Goal: Information Seeking & Learning: Learn about a topic

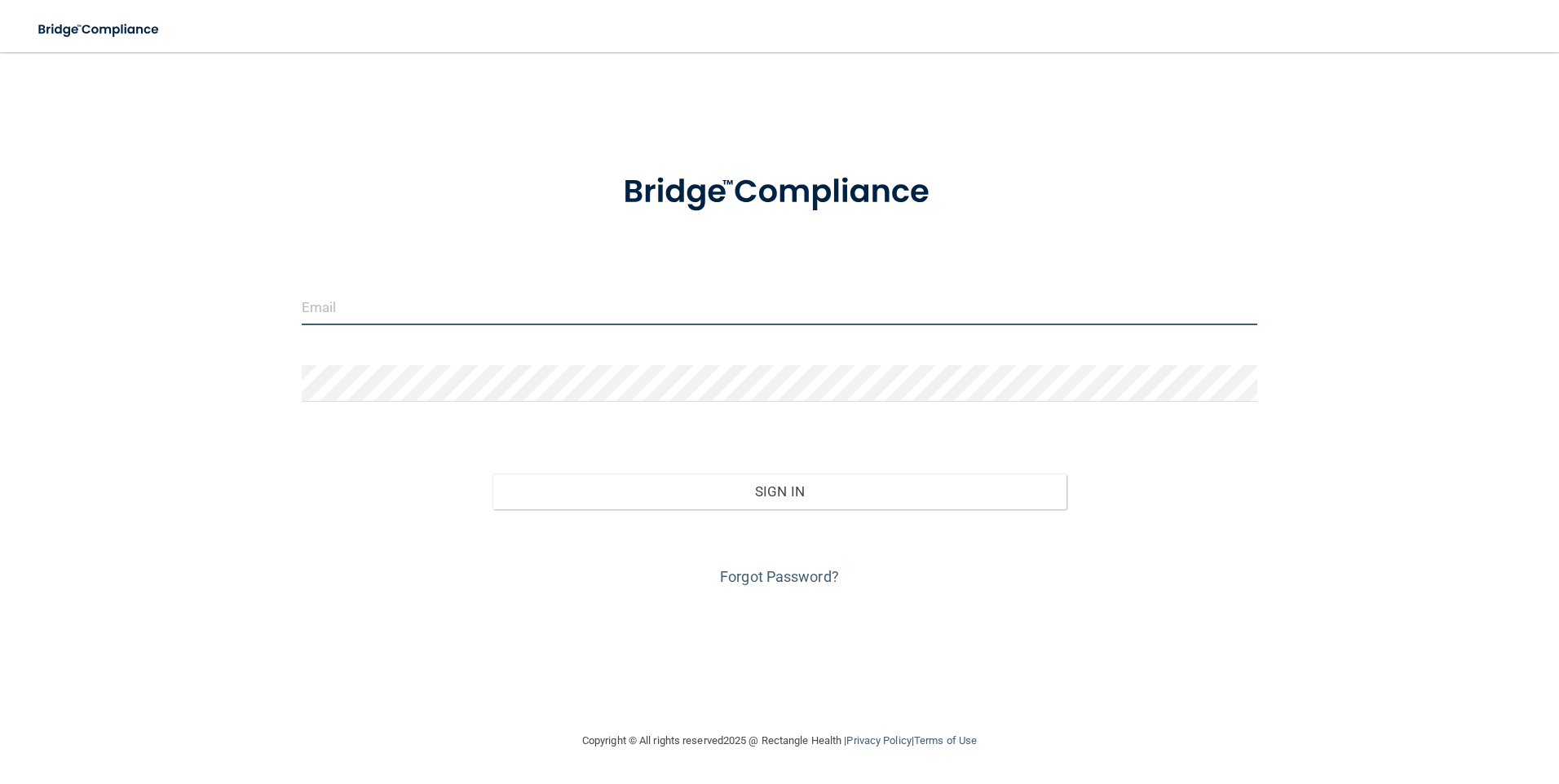
click at [421, 305] on input "email" at bounding box center [780, 307] width 957 height 37
type input "[EMAIL_ADDRESS][DOMAIN_NAME]"
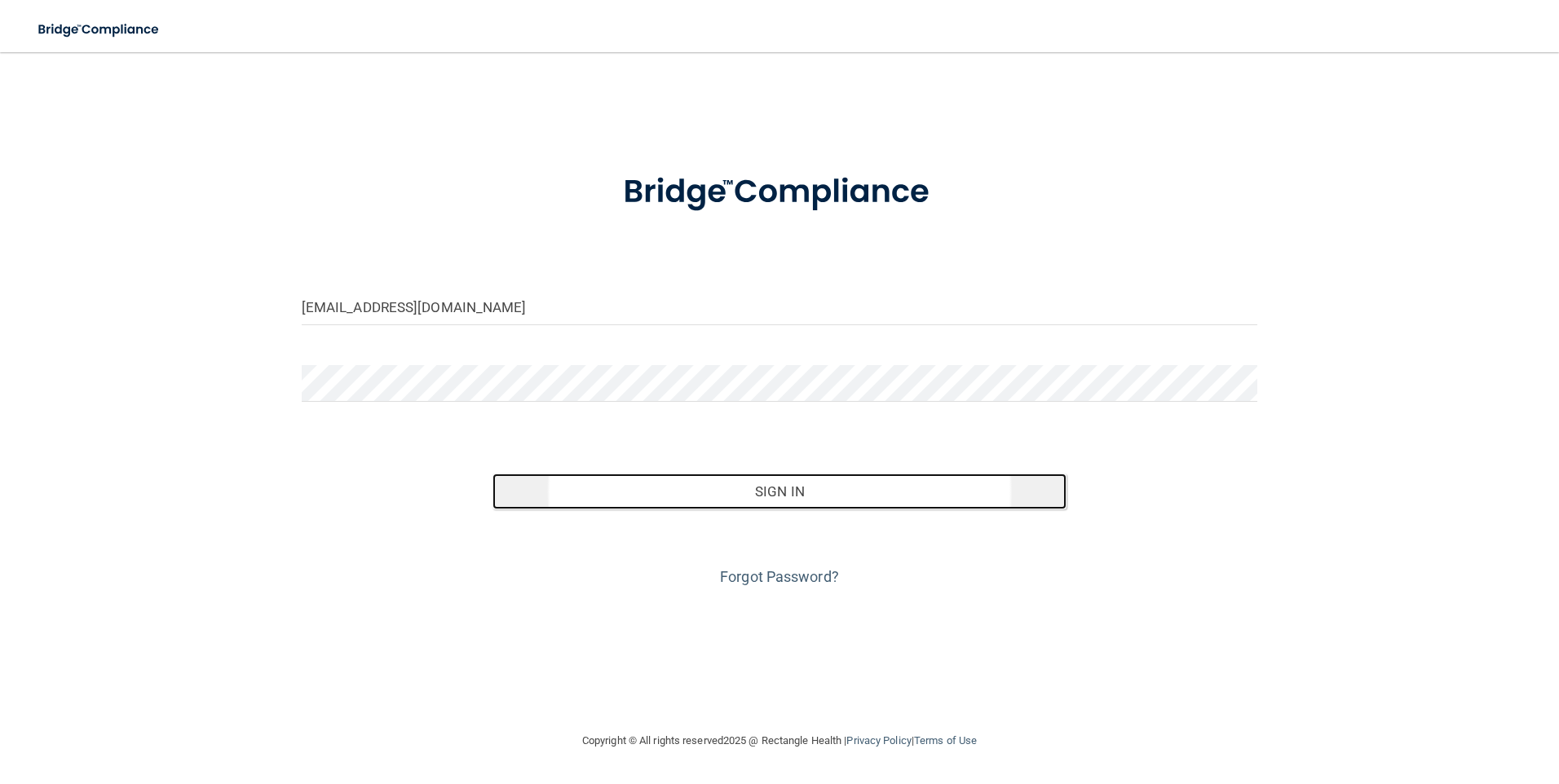
click at [719, 499] on button "Sign In" at bounding box center [780, 491] width 574 height 36
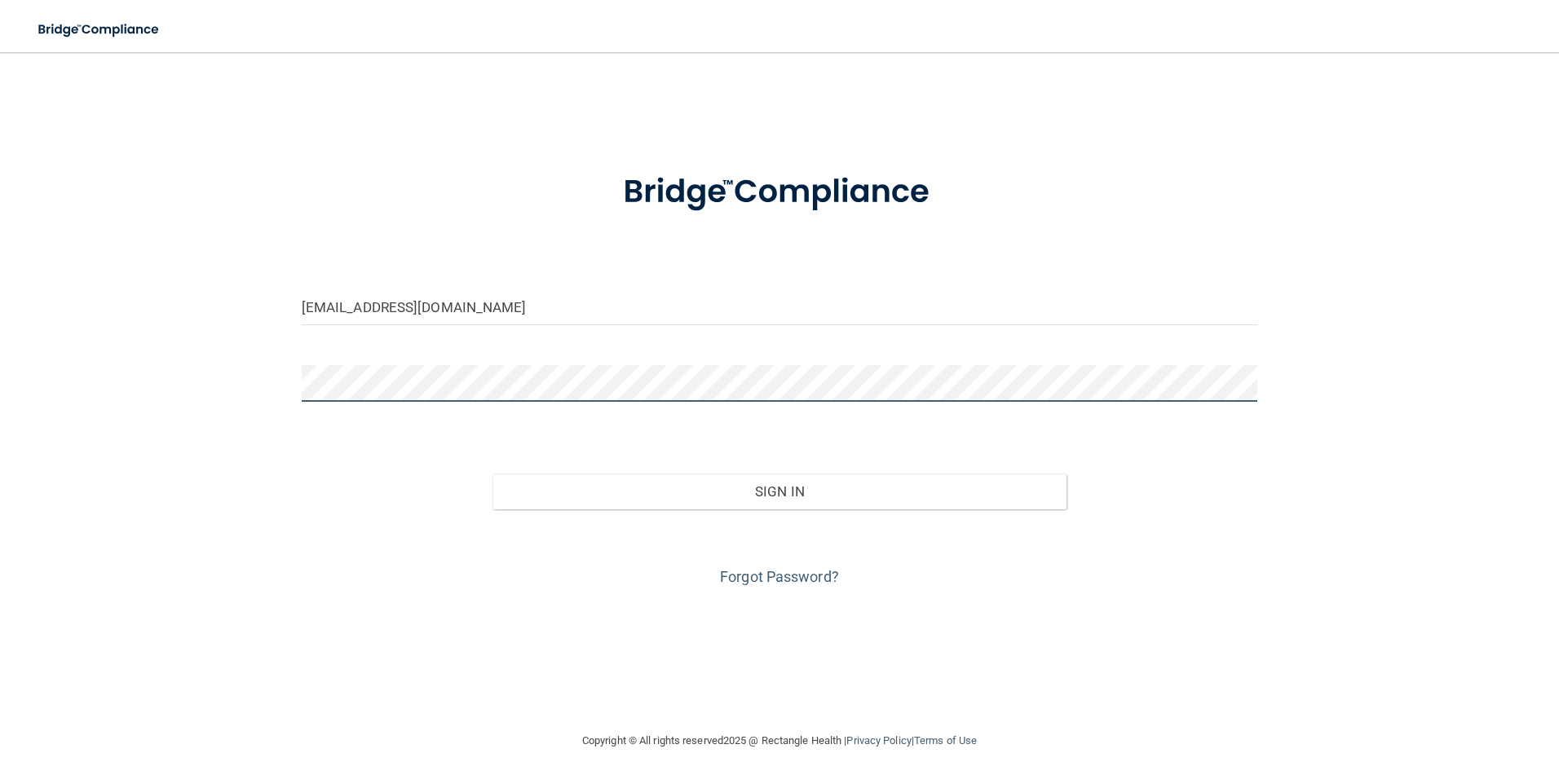
click at [492, 474] on button "Sign In" at bounding box center [780, 491] width 574 height 36
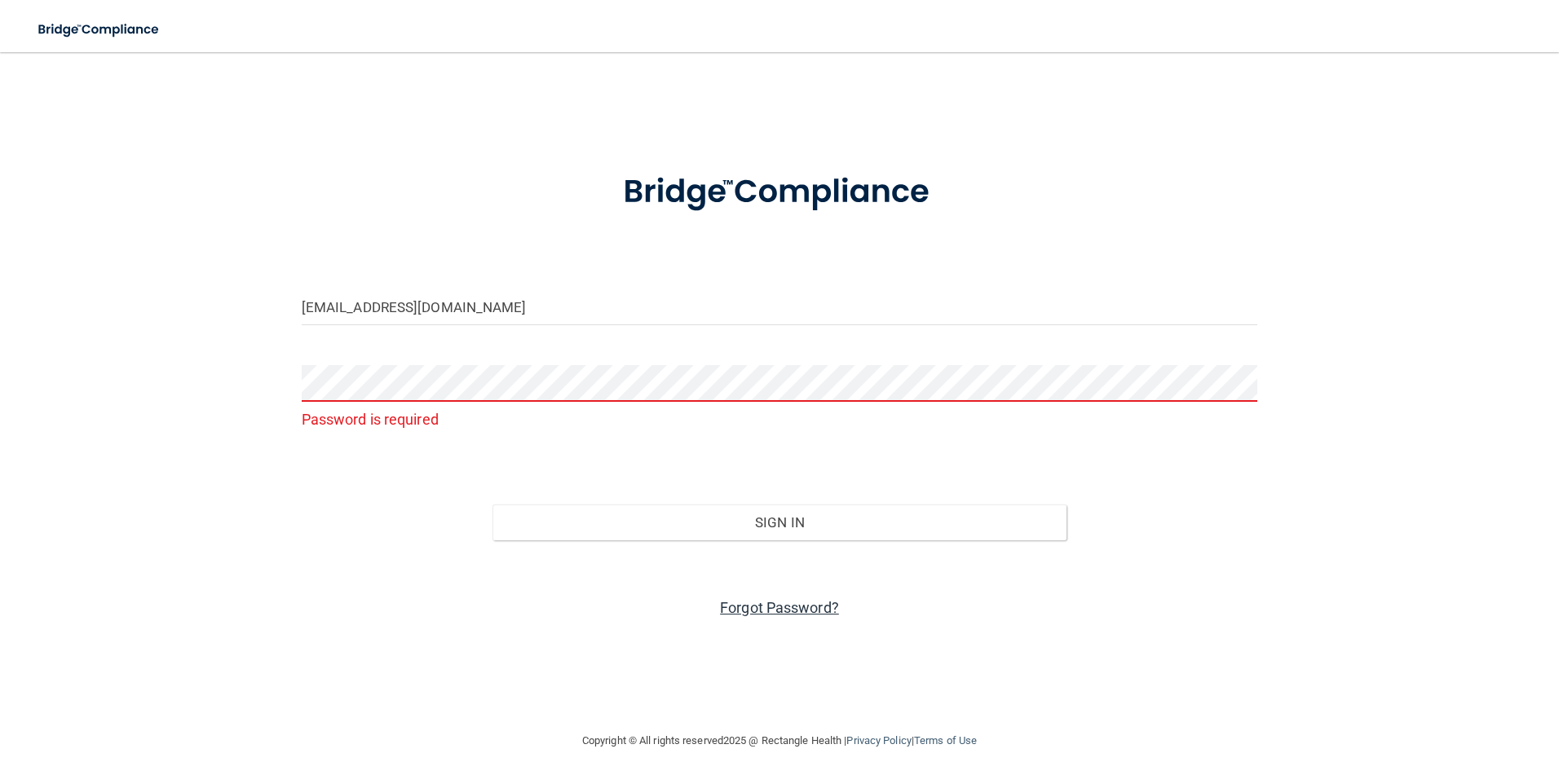
click at [798, 610] on link "Forgot Password?" at bounding box center [780, 608] width 119 height 17
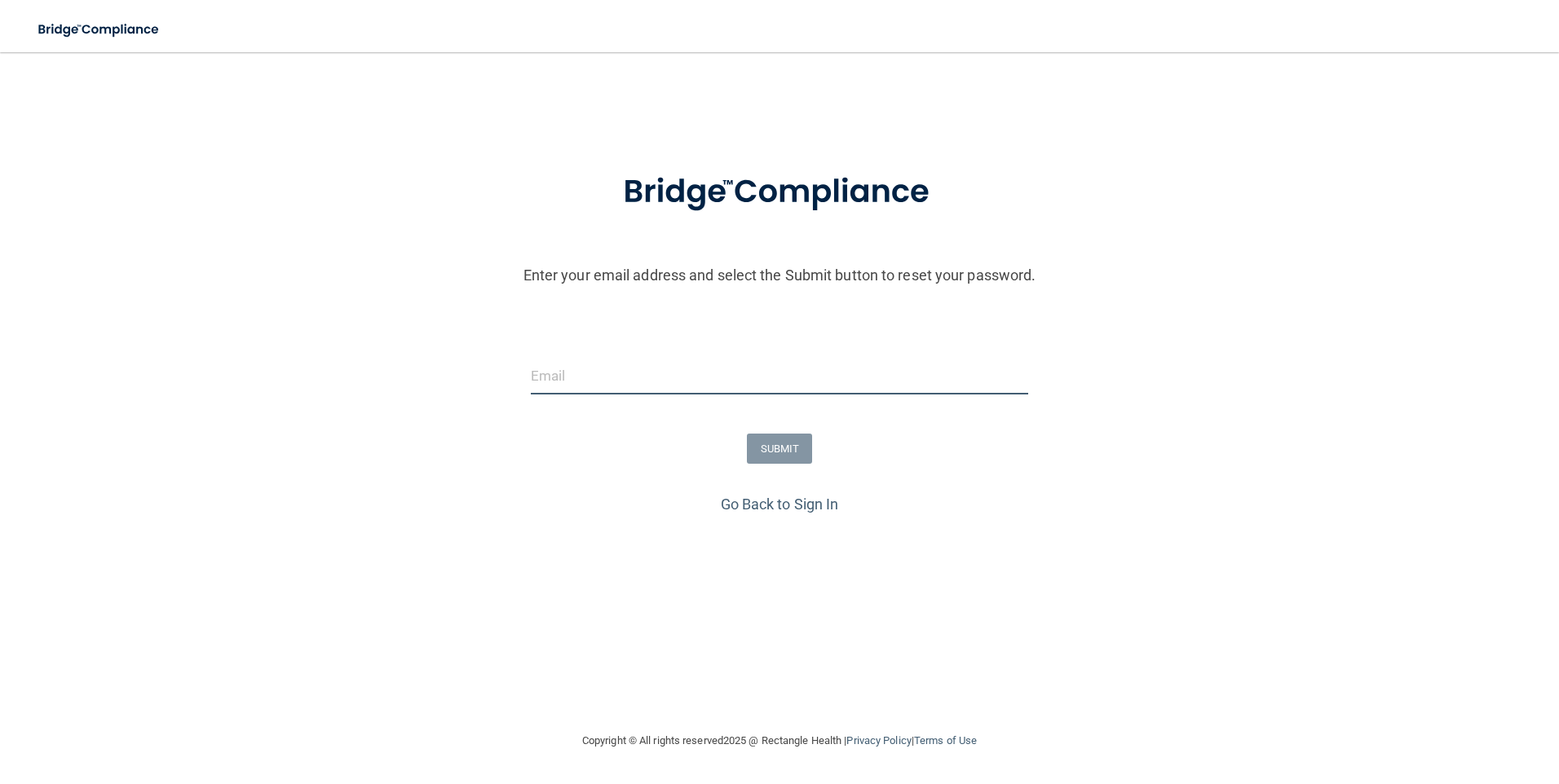
click at [612, 367] on input "email" at bounding box center [780, 376] width 498 height 37
type input "[EMAIL_ADDRESS][DOMAIN_NAME]"
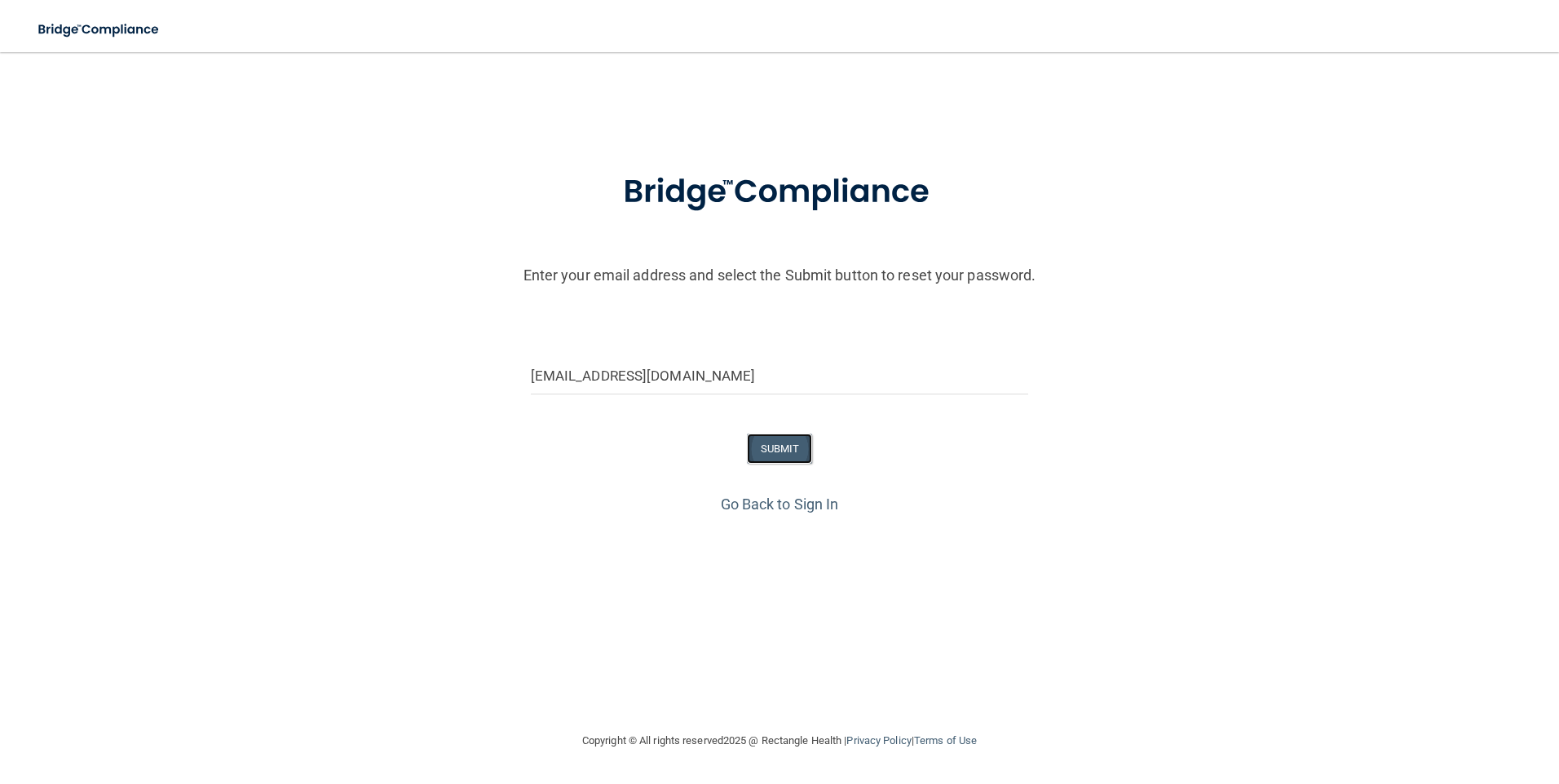
click at [773, 448] on button "SUBMIT" at bounding box center [780, 448] width 66 height 30
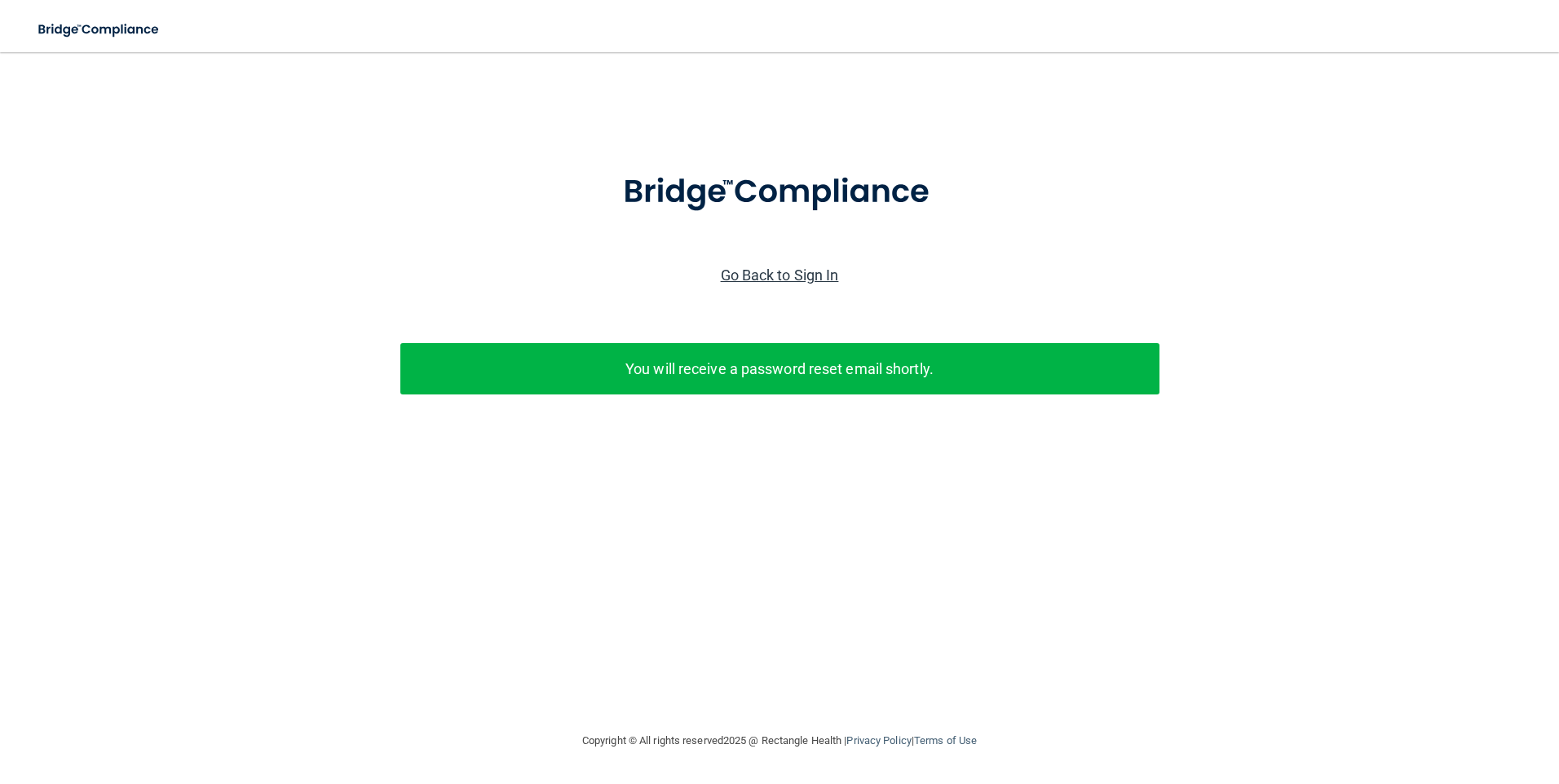
click at [795, 280] on link "Go Back to Sign In" at bounding box center [780, 275] width 118 height 17
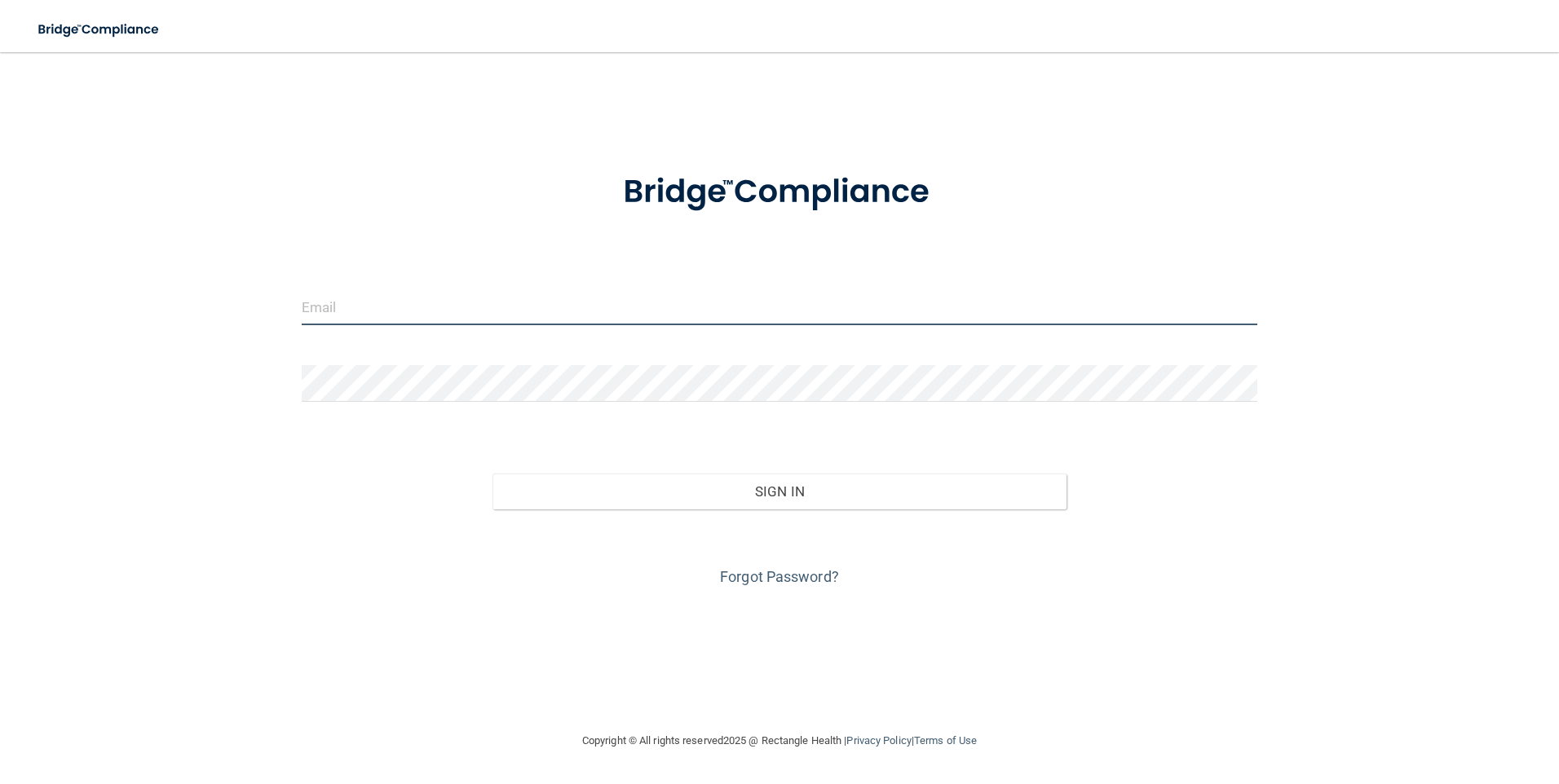
click at [327, 309] on input "email" at bounding box center [780, 307] width 957 height 37
type input "[EMAIL_ADDRESS][DOMAIN_NAME]"
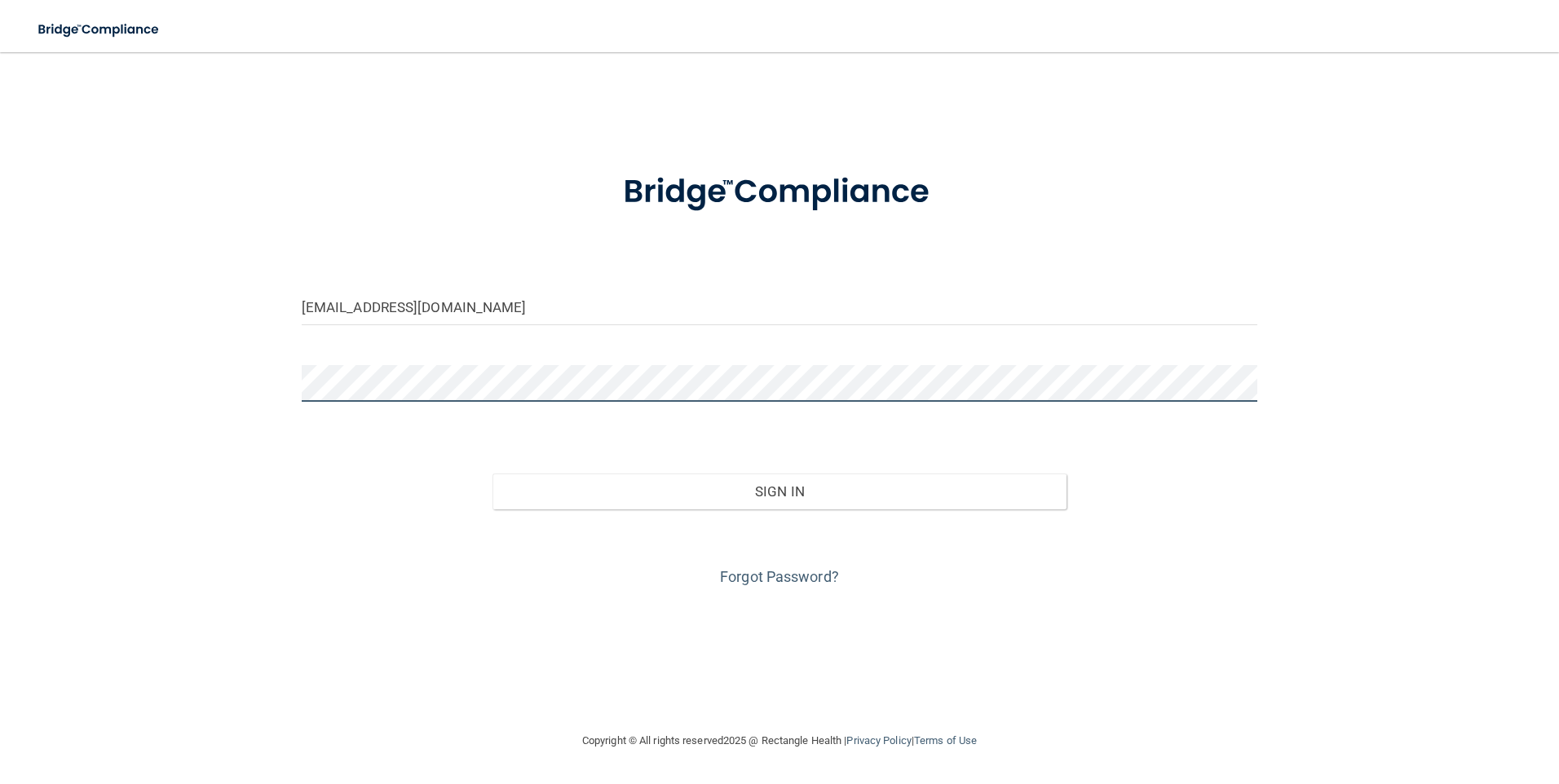
click at [492, 474] on button "Sign In" at bounding box center [780, 491] width 574 height 36
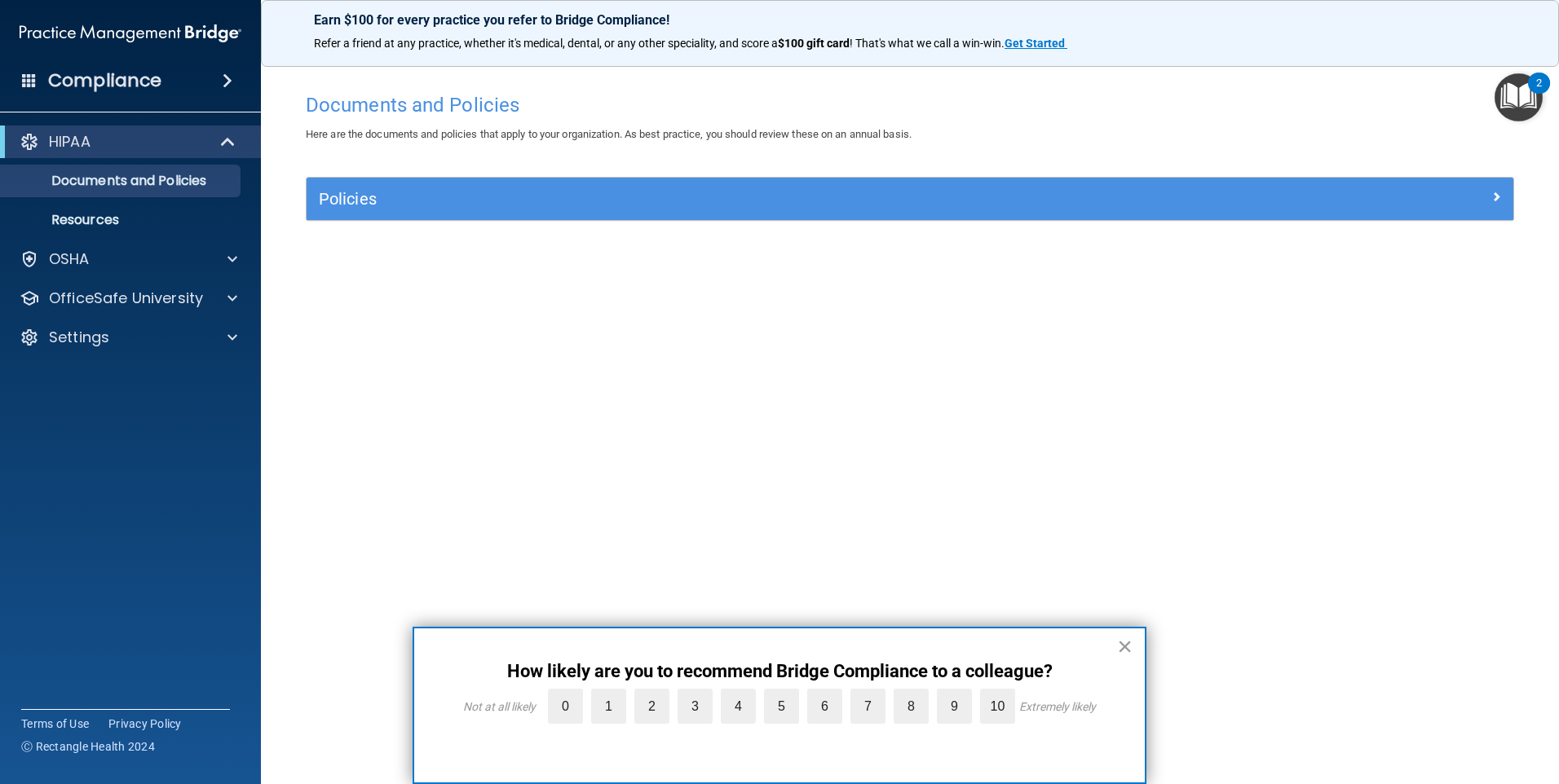
click at [1128, 644] on button "×" at bounding box center [1125, 646] width 16 height 26
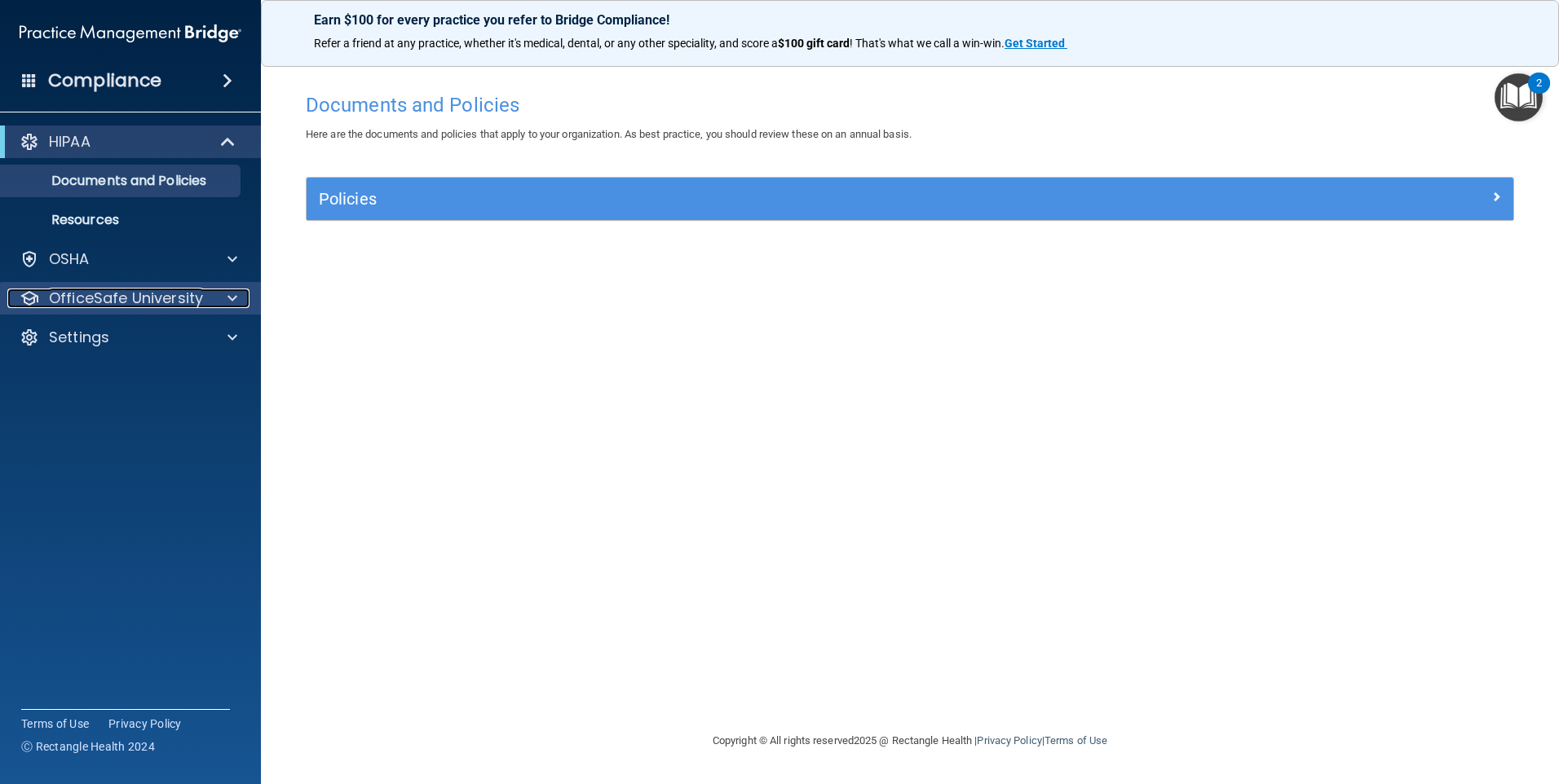
click at [146, 300] on p "OfficeSafe University" at bounding box center [126, 298] width 154 height 20
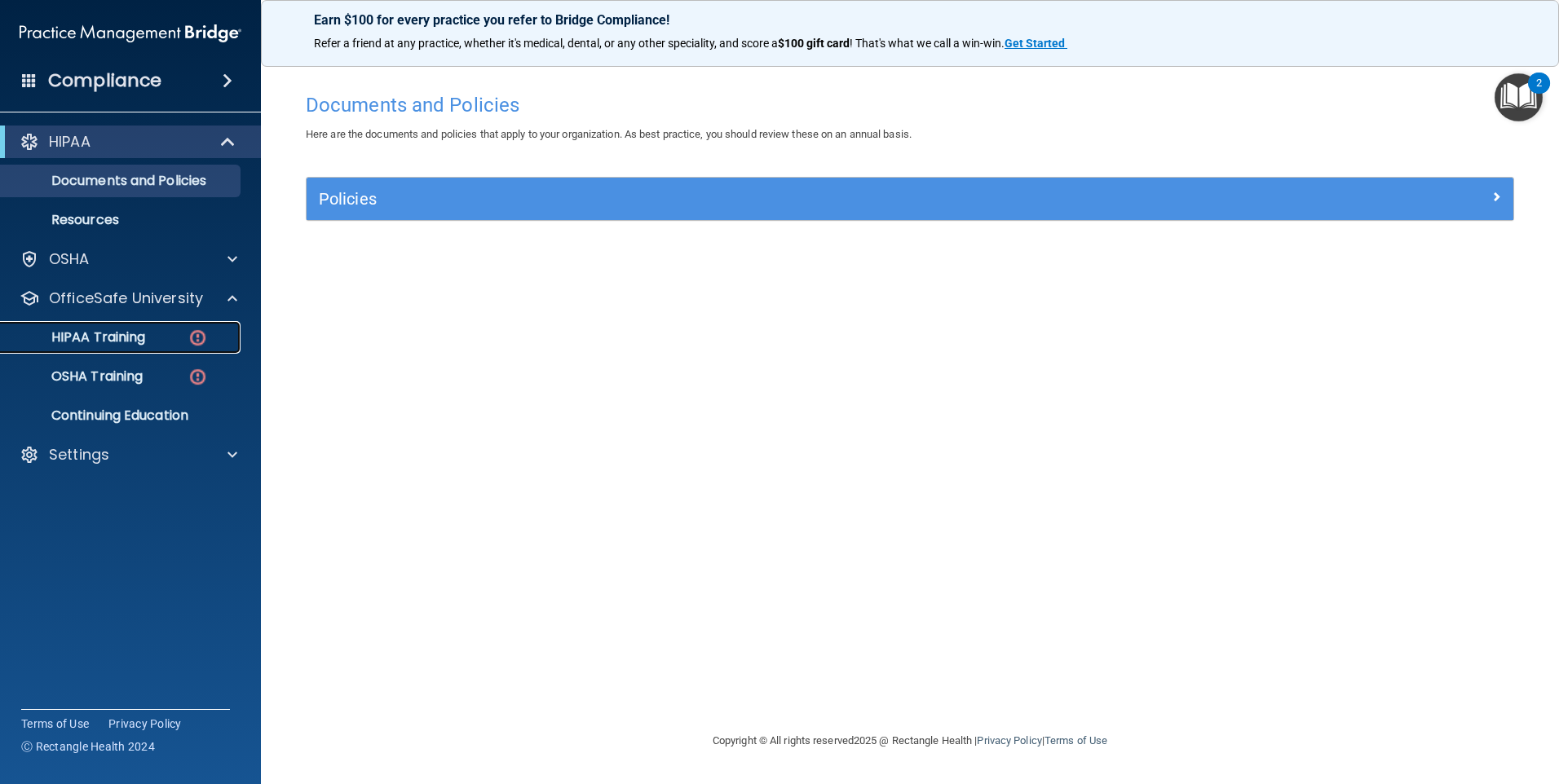
click at [168, 339] on div "HIPAA Training" at bounding box center [121, 337] width 222 height 16
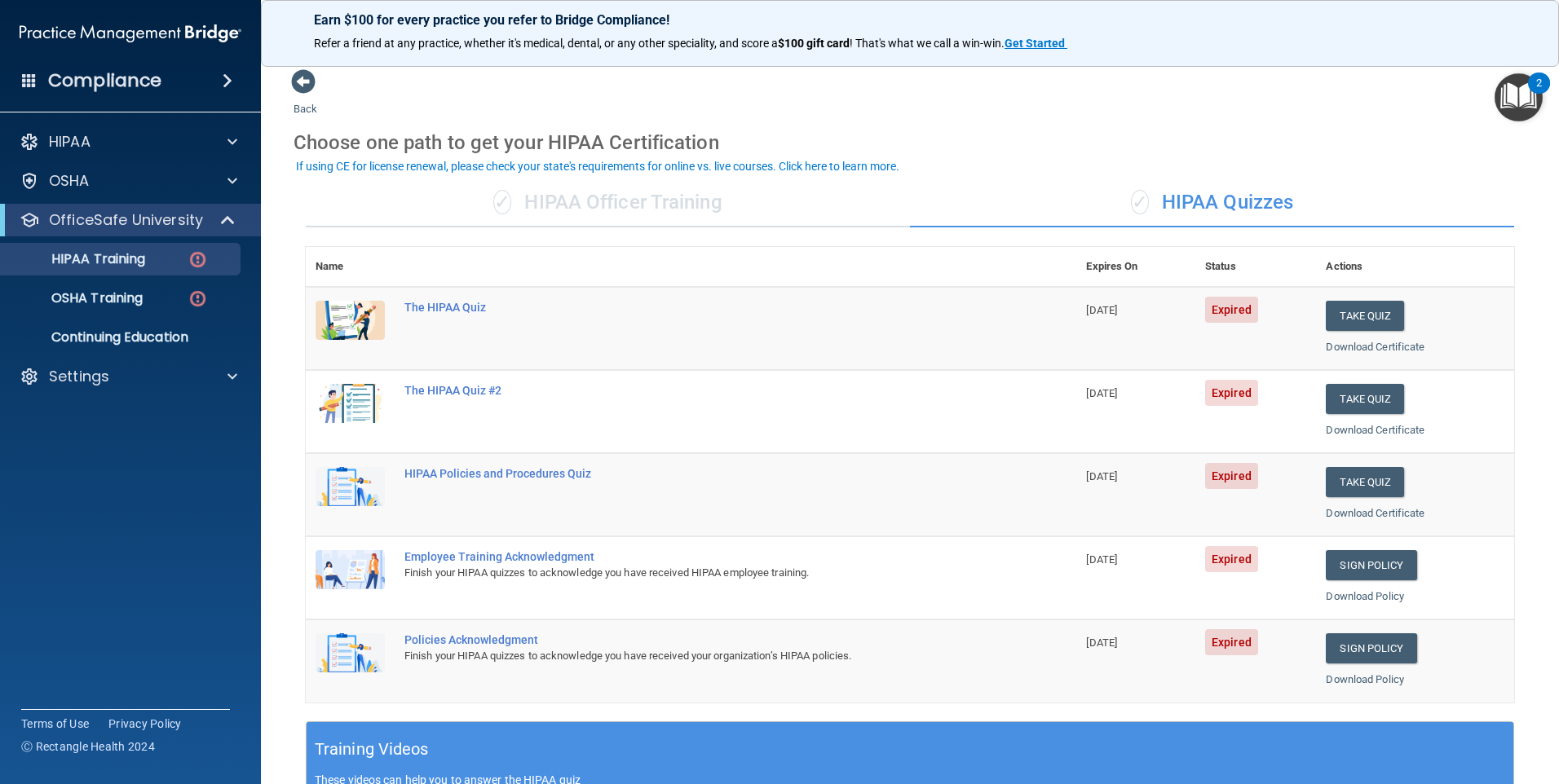
click at [1238, 310] on span "Expired" at bounding box center [1232, 309] width 53 height 26
click at [463, 309] on div "The HIPAA Quiz" at bounding box center [699, 308] width 590 height 13
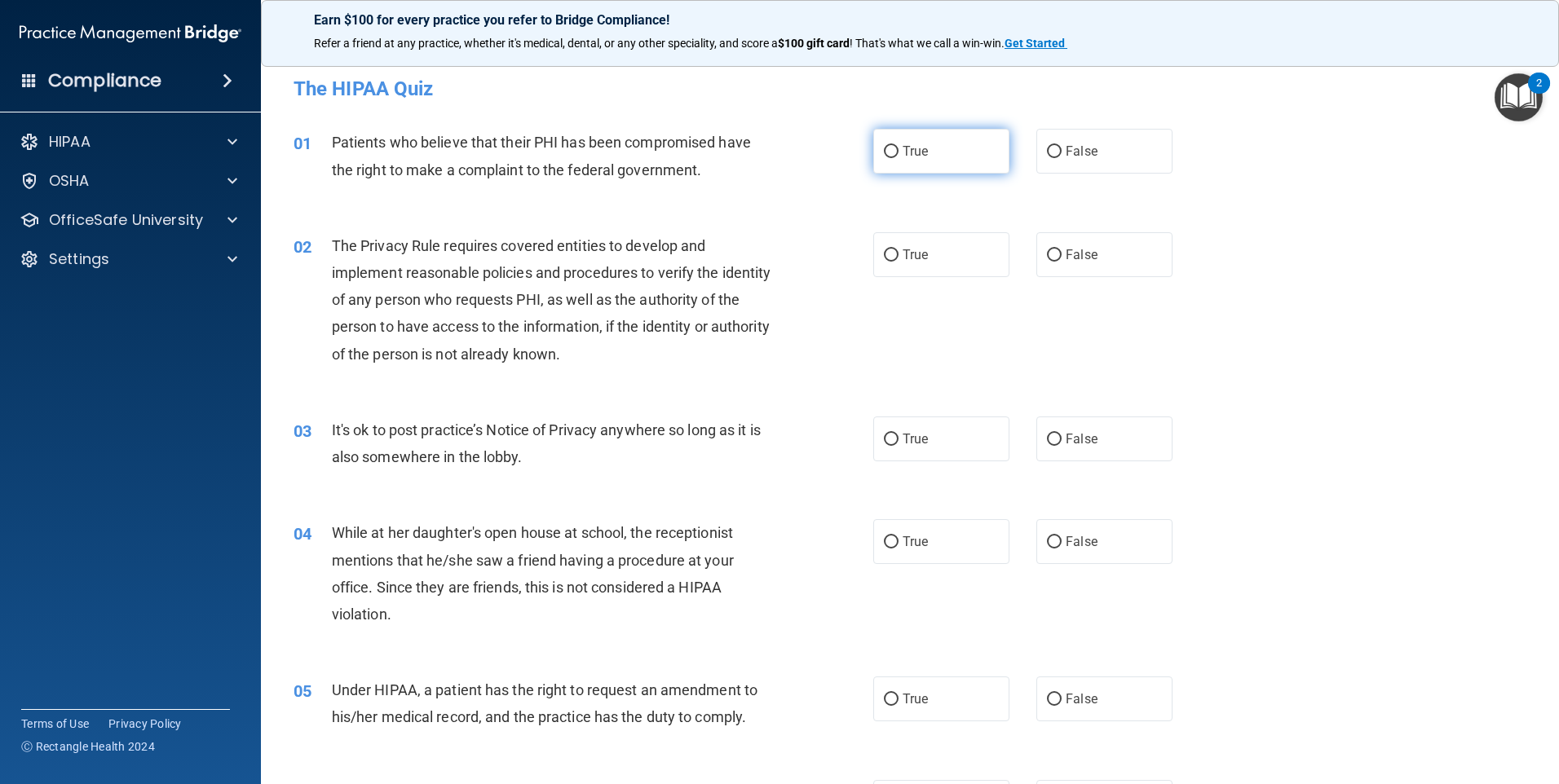
click at [893, 153] on label "True" at bounding box center [941, 151] width 136 height 45
click at [893, 153] on input "True" at bounding box center [891, 152] width 15 height 12
radio input "true"
click at [895, 259] on label "True" at bounding box center [941, 255] width 136 height 45
click at [895, 259] on input "True" at bounding box center [891, 255] width 15 height 12
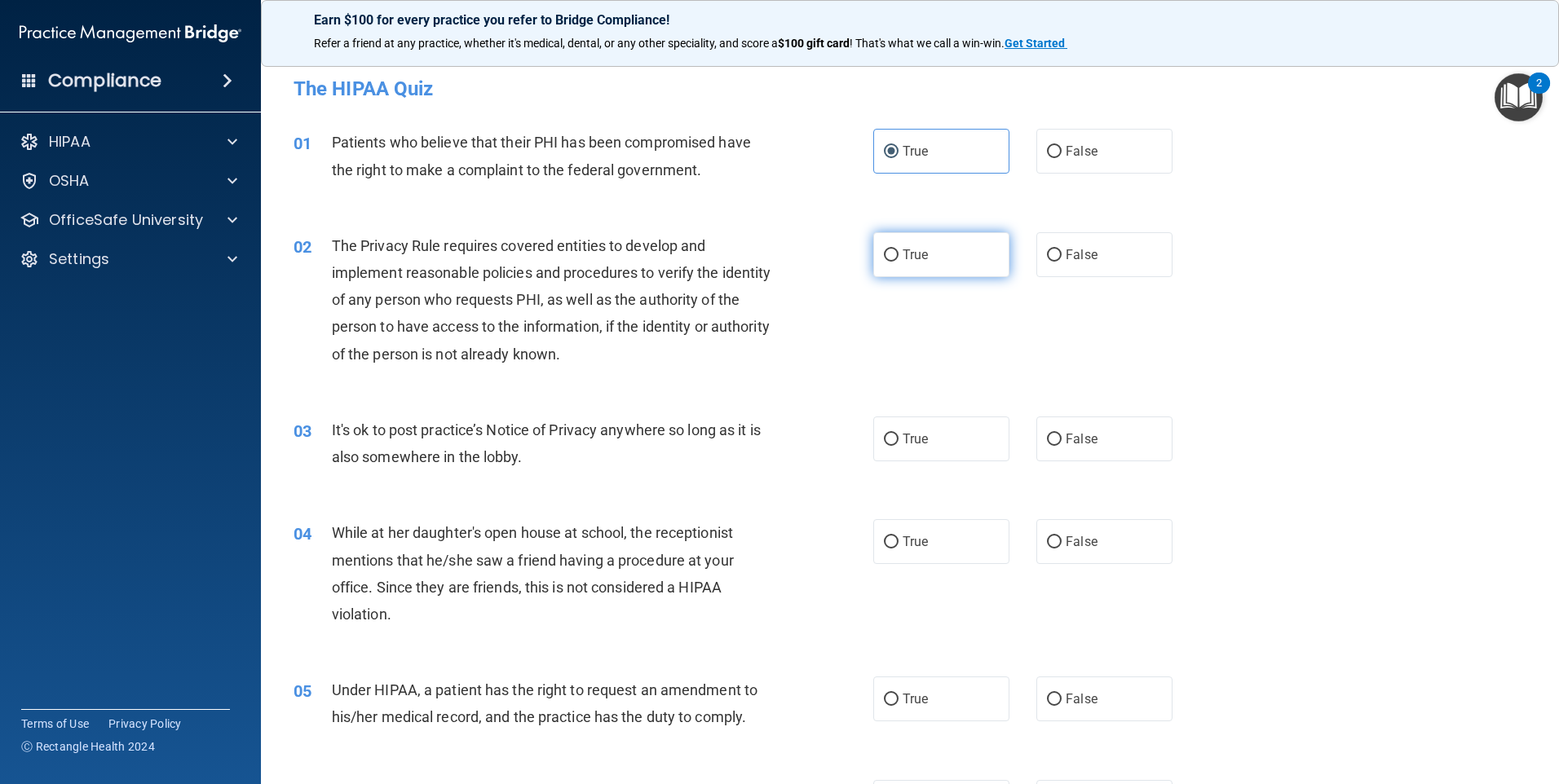
radio input "true"
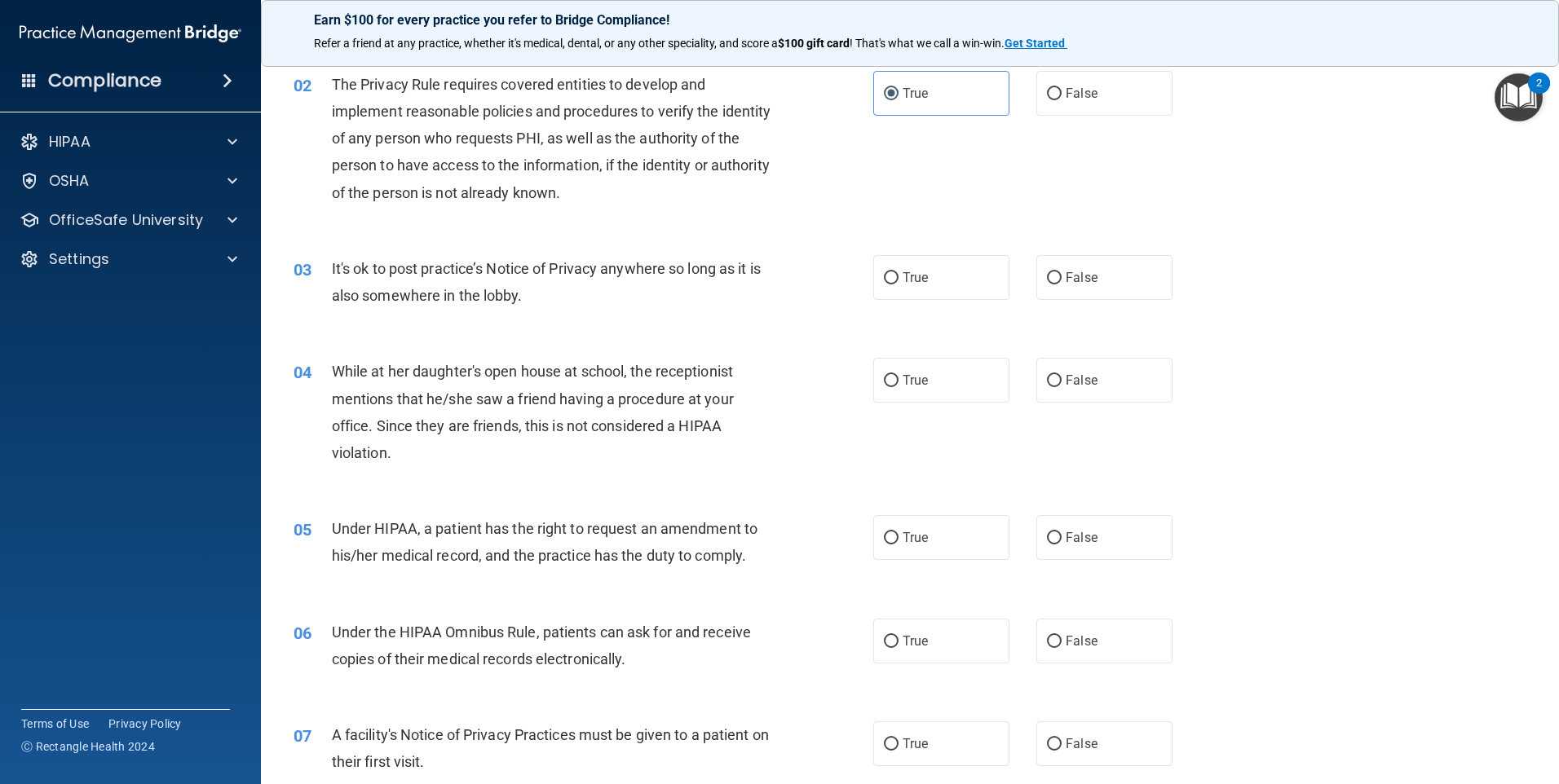
scroll to position [163, 0]
click at [1048, 279] on input "False" at bounding box center [1054, 277] width 15 height 12
radio input "true"
click at [1047, 383] on input "False" at bounding box center [1054, 379] width 15 height 12
radio input "true"
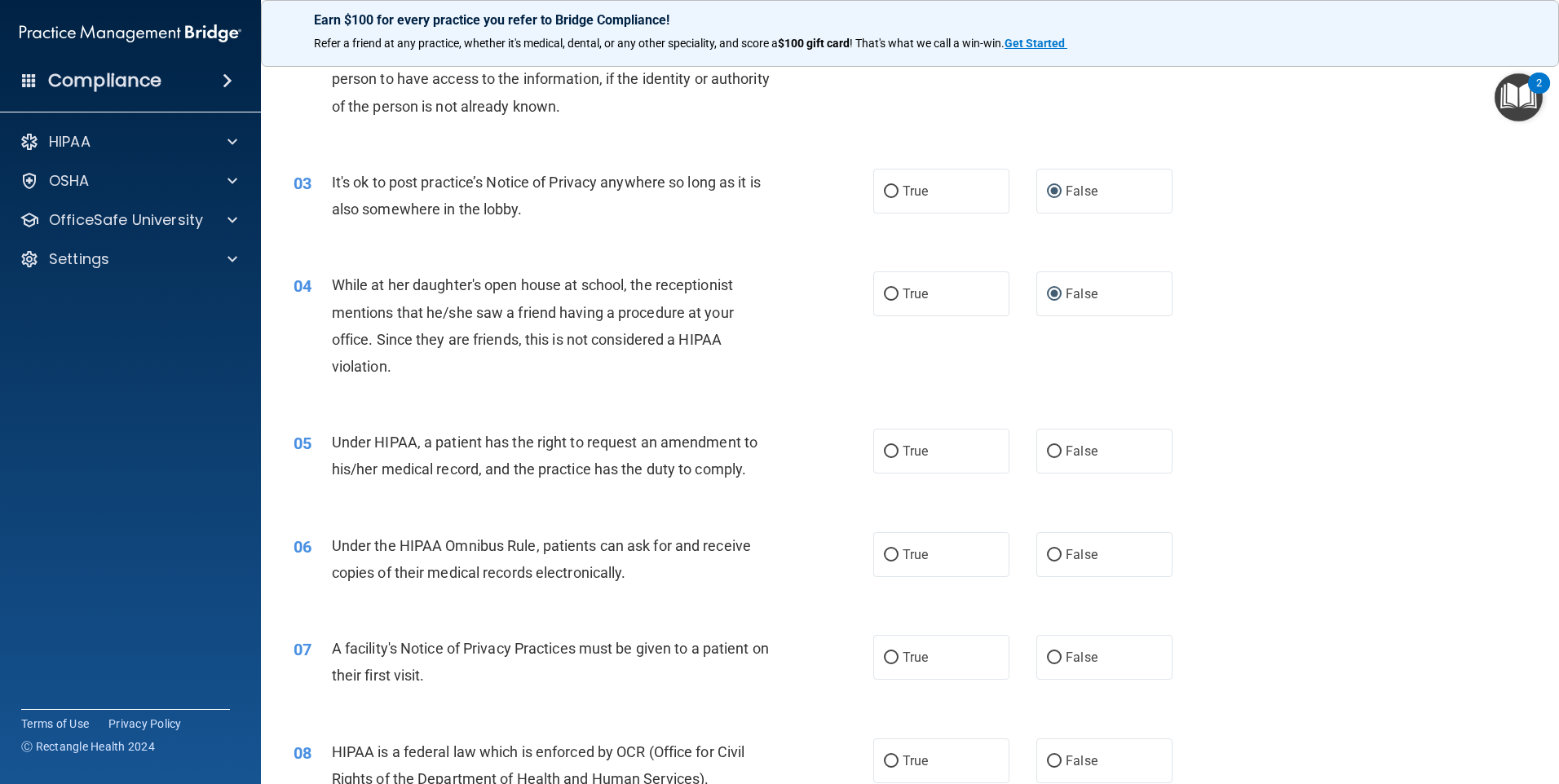
scroll to position [408, 0]
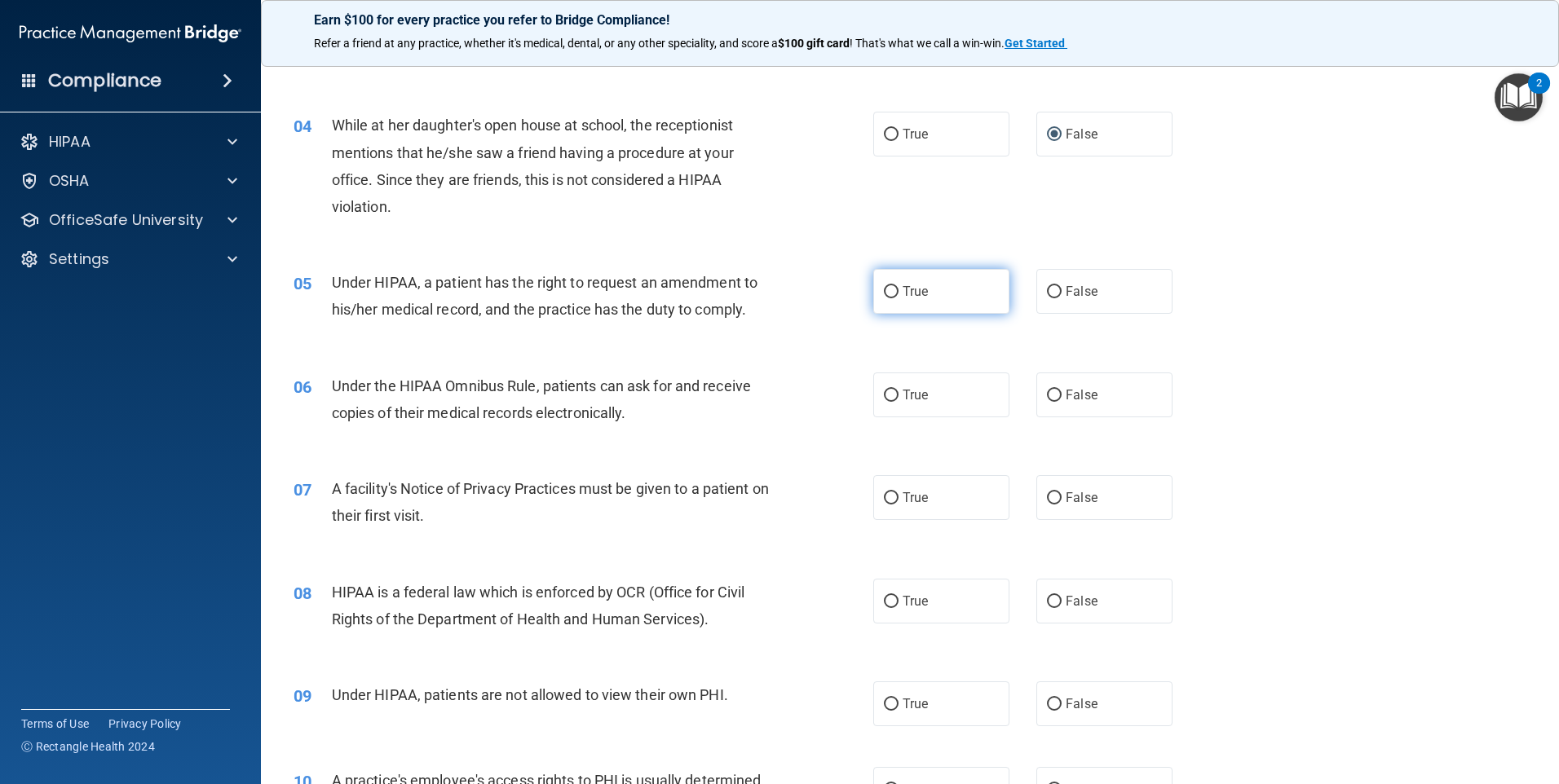
click at [889, 296] on input "True" at bounding box center [891, 292] width 15 height 12
radio input "true"
click at [890, 396] on input "True" at bounding box center [891, 396] width 15 height 12
radio input "true"
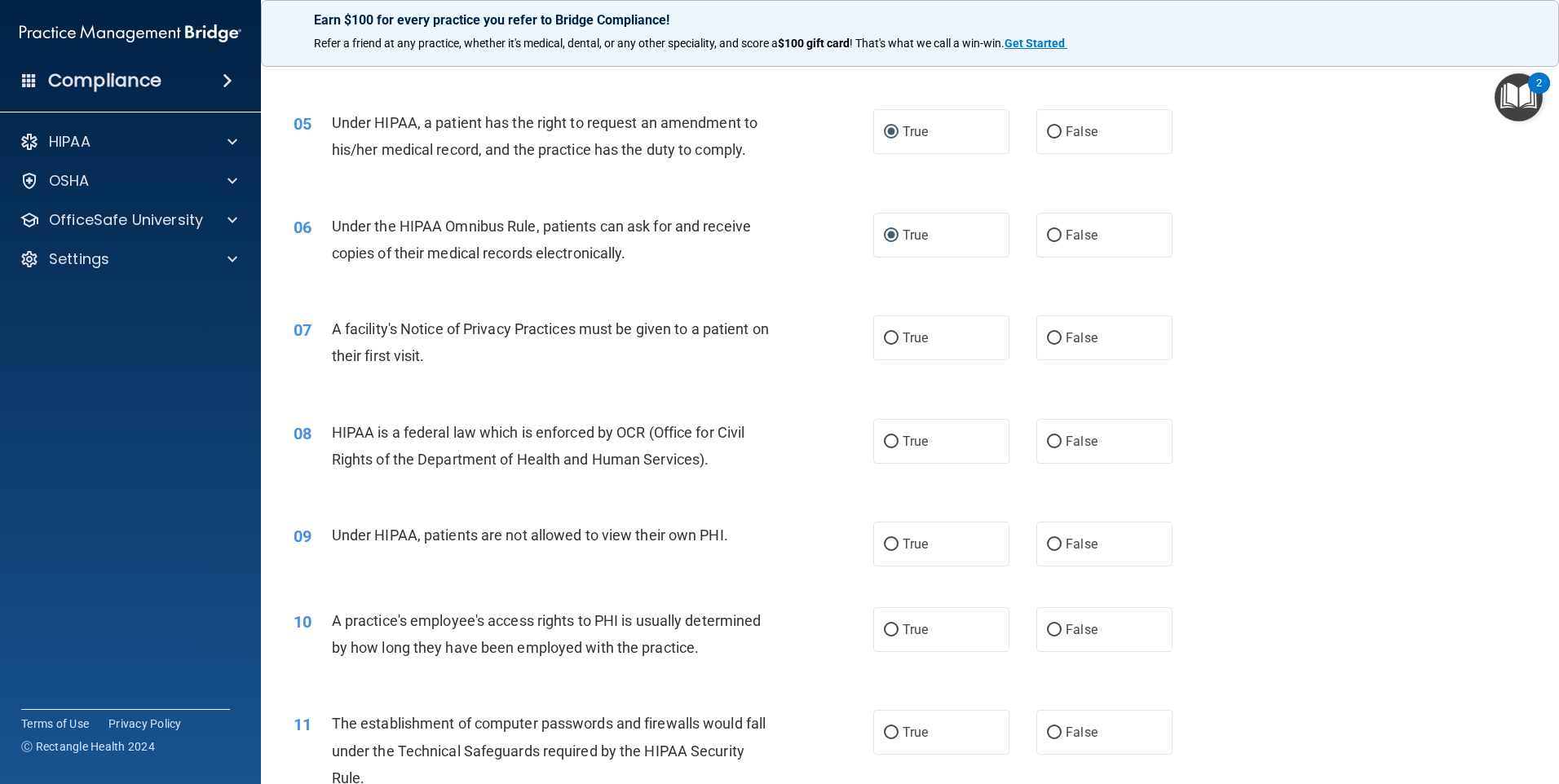
scroll to position [571, 0]
click at [884, 339] on input "True" at bounding box center [891, 335] width 15 height 12
radio input "true"
click at [902, 435] on span "True" at bounding box center [915, 438] width 25 height 16
click at [899, 435] on input "True" at bounding box center [891, 439] width 15 height 12
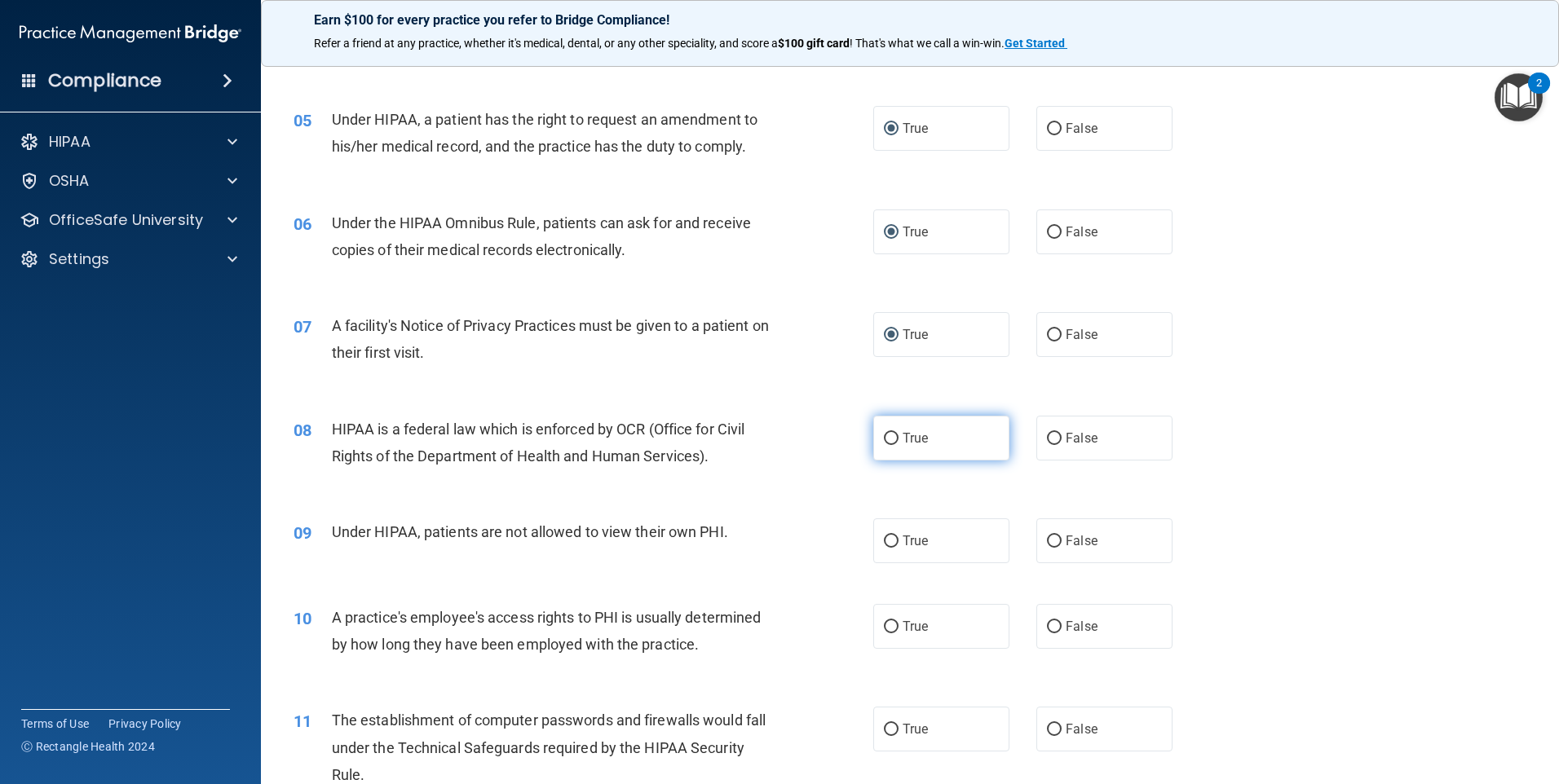
radio input "true"
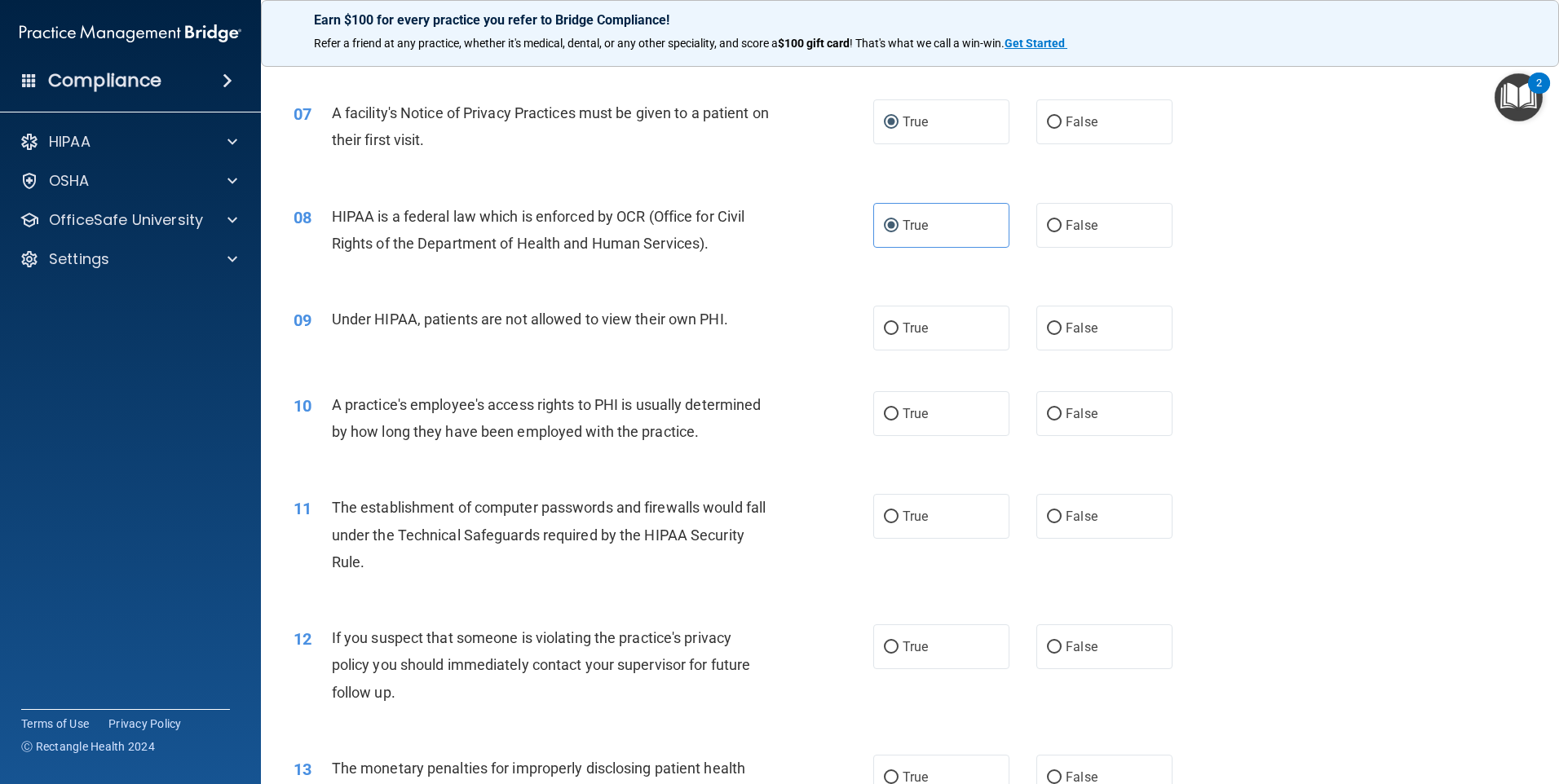
scroll to position [815, 0]
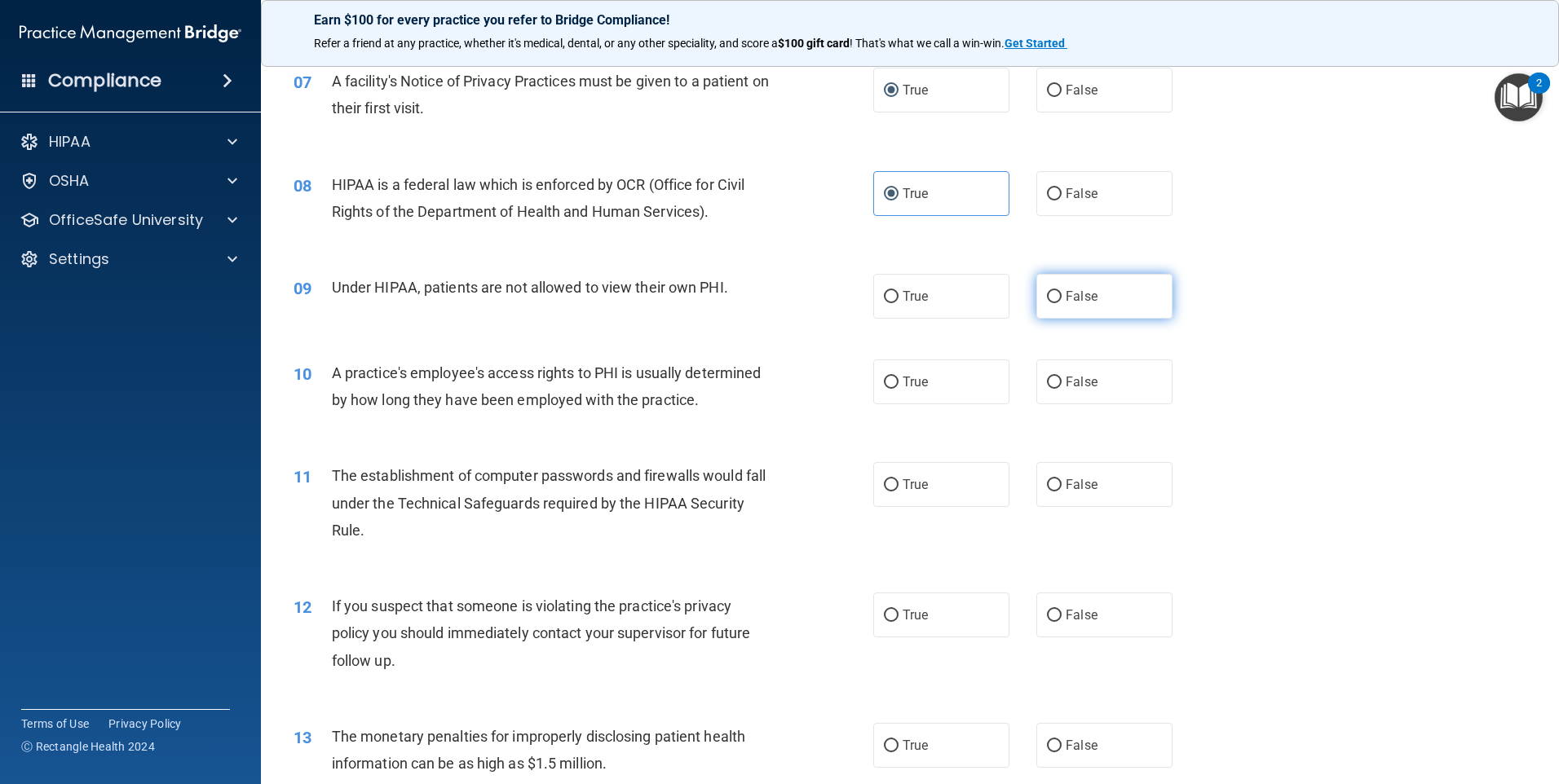
click at [1072, 294] on span "False" at bounding box center [1082, 296] width 32 height 16
click at [1062, 294] on input "False" at bounding box center [1054, 296] width 15 height 12
radio input "true"
click at [1070, 384] on span "False" at bounding box center [1082, 382] width 32 height 16
click at [1062, 384] on input "False" at bounding box center [1054, 383] width 15 height 12
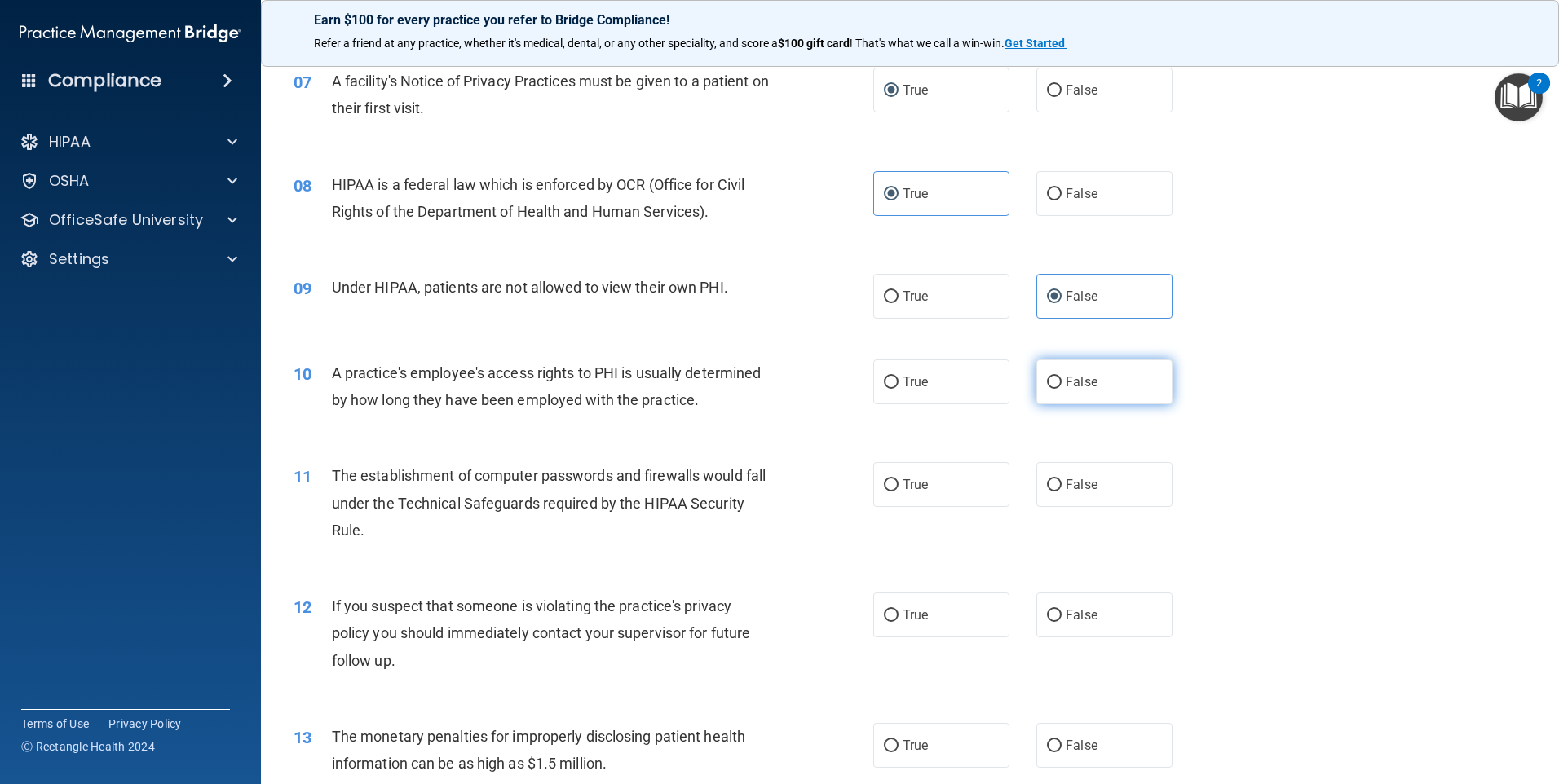
radio input "true"
